Goal: Transaction & Acquisition: Purchase product/service

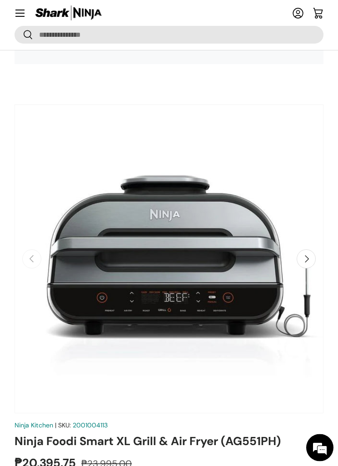
scroll to position [3128, 0]
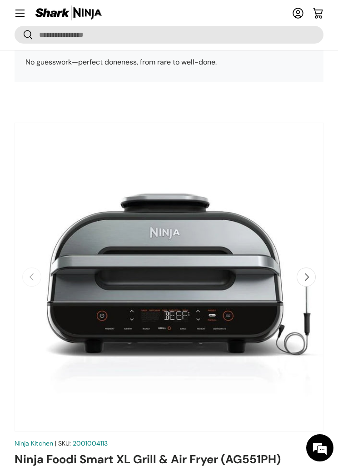
click at [30, 4] on summary "Menu" at bounding box center [20, 13] width 20 height 20
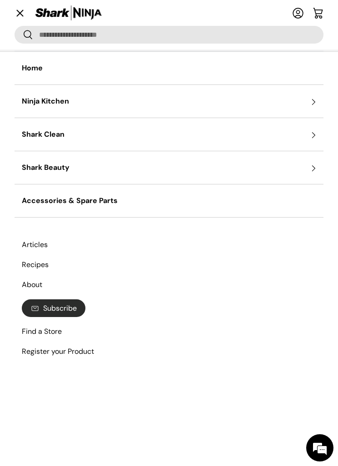
click at [23, 12] on summary "Menu" at bounding box center [20, 13] width 20 height 20
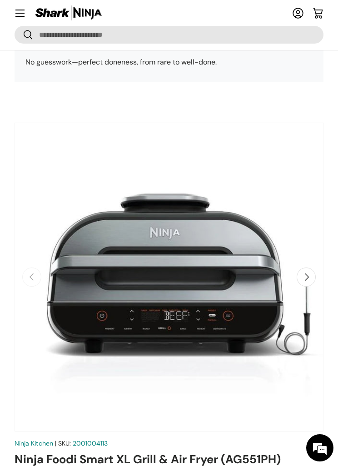
click at [24, 9] on summary "Menu" at bounding box center [20, 13] width 20 height 20
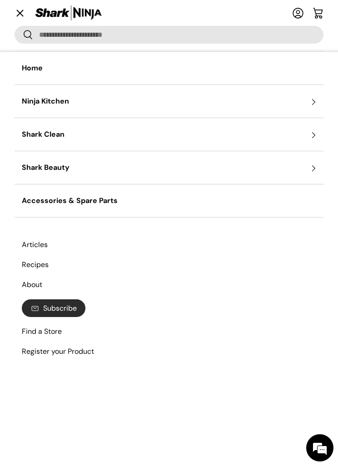
click at [67, 102] on summary "Ninja Kitchen" at bounding box center [169, 101] width 309 height 33
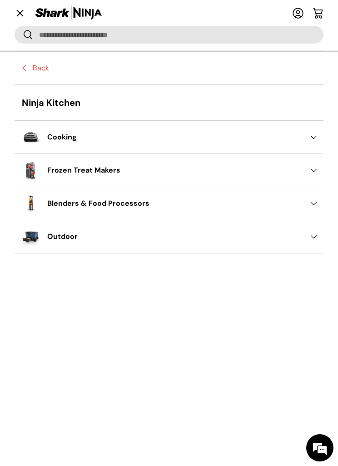
click at [298, 144] on summary "Cooking" at bounding box center [169, 137] width 309 height 33
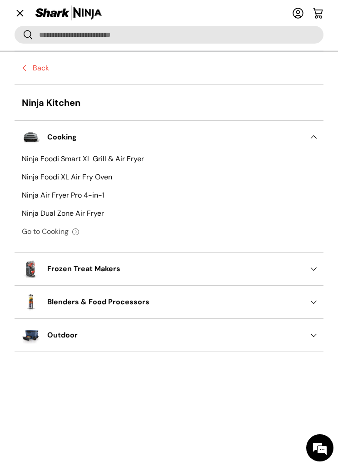
click at [232, 199] on link "Ninja Air Fryer Pro 4-in-1" at bounding box center [169, 195] width 294 height 18
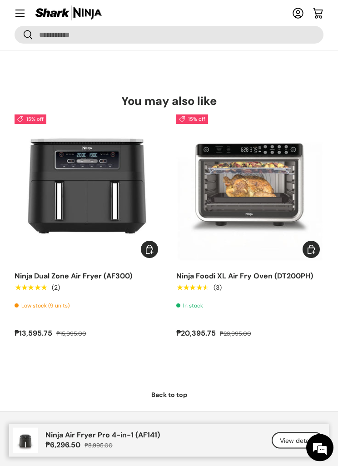
scroll to position [3488, 0]
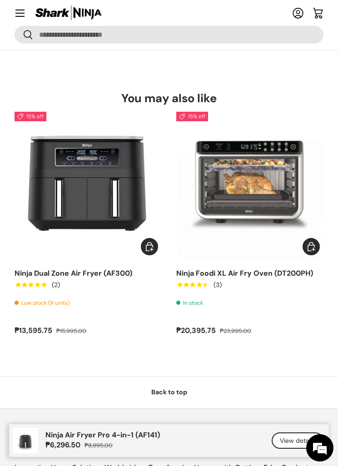
click at [100, 175] on img "Ninja Dual Zone Air Fryer (AF300)" at bounding box center [88, 185] width 147 height 147
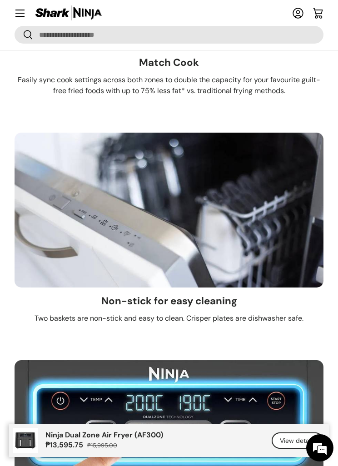
scroll to position [3303, 0]
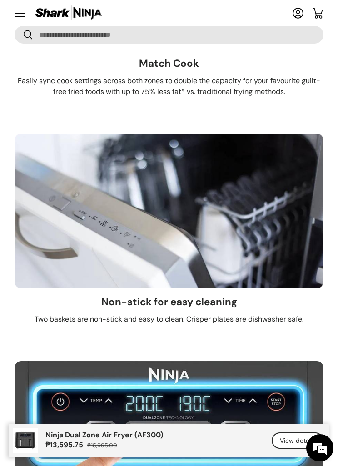
click at [250, 239] on img at bounding box center [169, 211] width 309 height 155
click at [215, 289] on img at bounding box center [169, 211] width 309 height 155
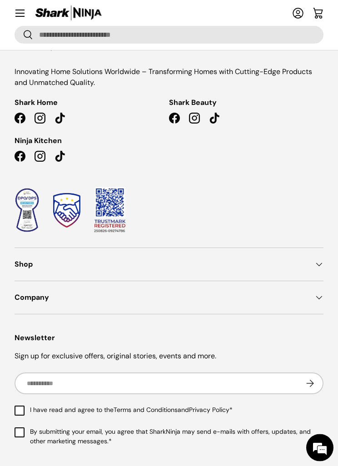
scroll to position [5679, 0]
